Goal: Find specific page/section: Find specific page/section

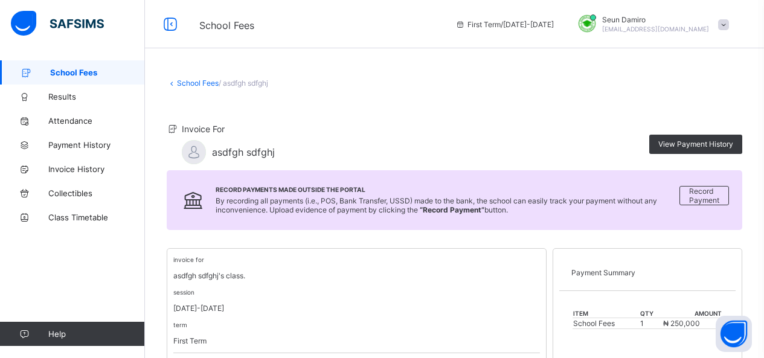
scroll to position [268, 0]
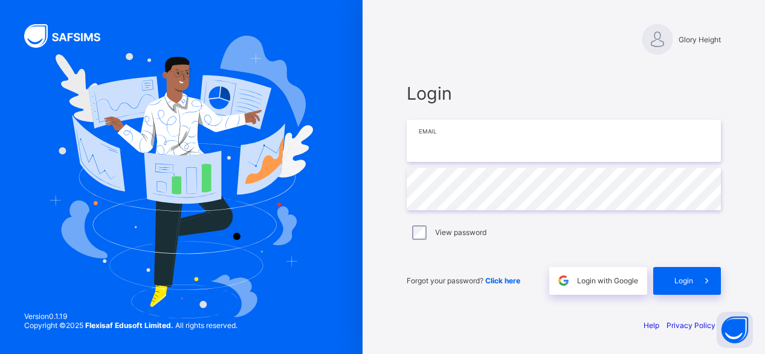
type input "**********"
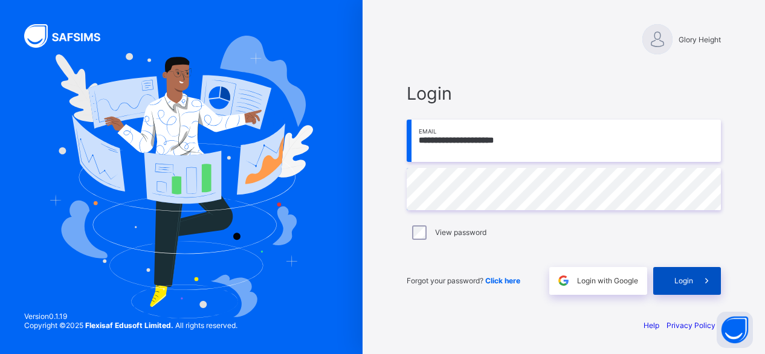
click at [673, 268] on div "Login" at bounding box center [687, 281] width 68 height 28
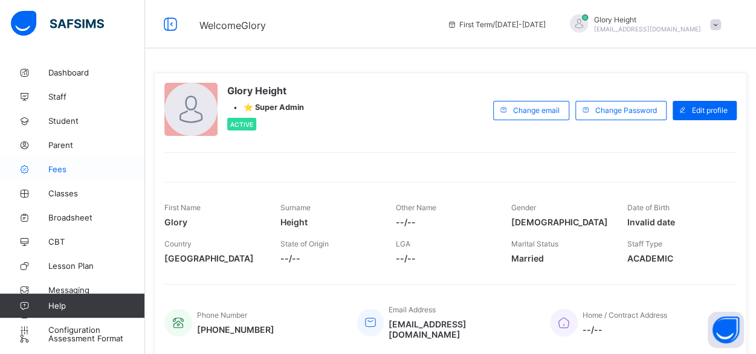
click at [77, 173] on span "Fees" at bounding box center [96, 169] width 97 height 10
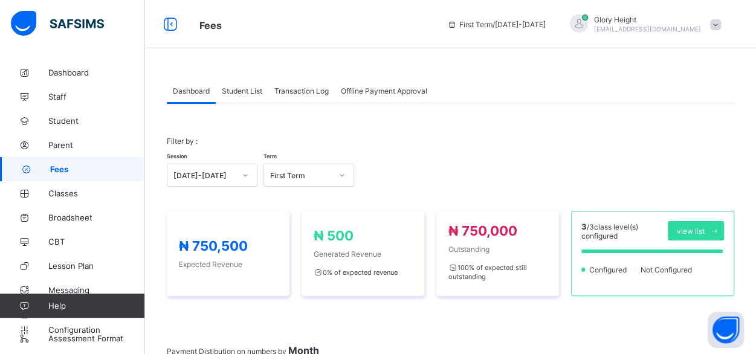
click at [379, 91] on span "Offline Payment Approval" at bounding box center [384, 90] width 86 height 9
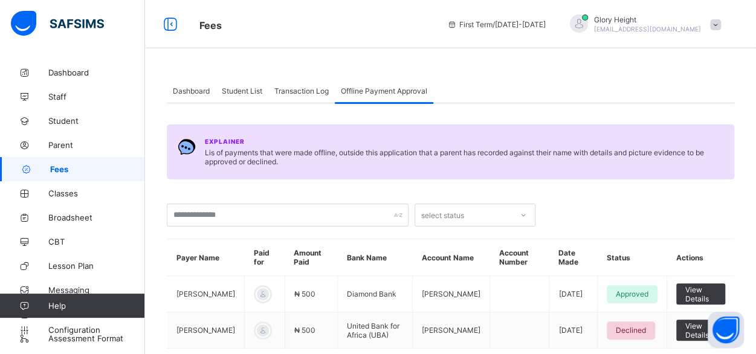
click at [325, 88] on span "Transaction Log" at bounding box center [301, 90] width 54 height 9
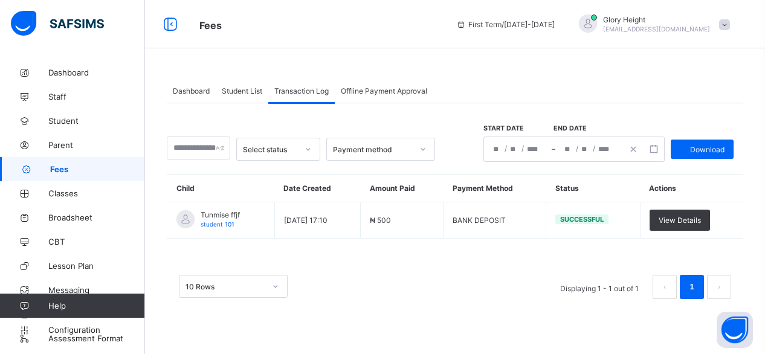
click at [204, 100] on div "Dashboard" at bounding box center [191, 91] width 49 height 24
